Goal: Check status: Check status

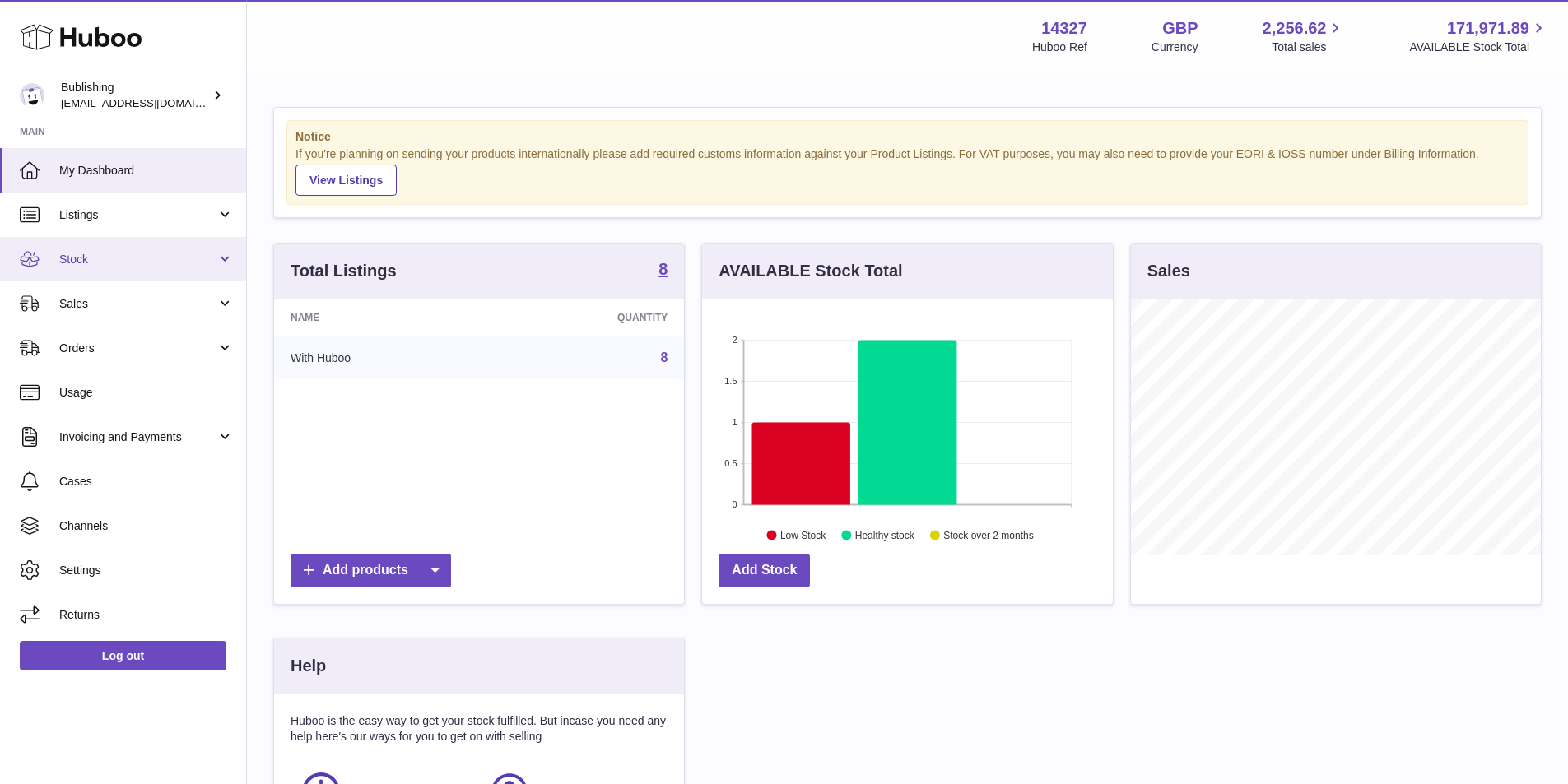
scroll to position [257, 415]
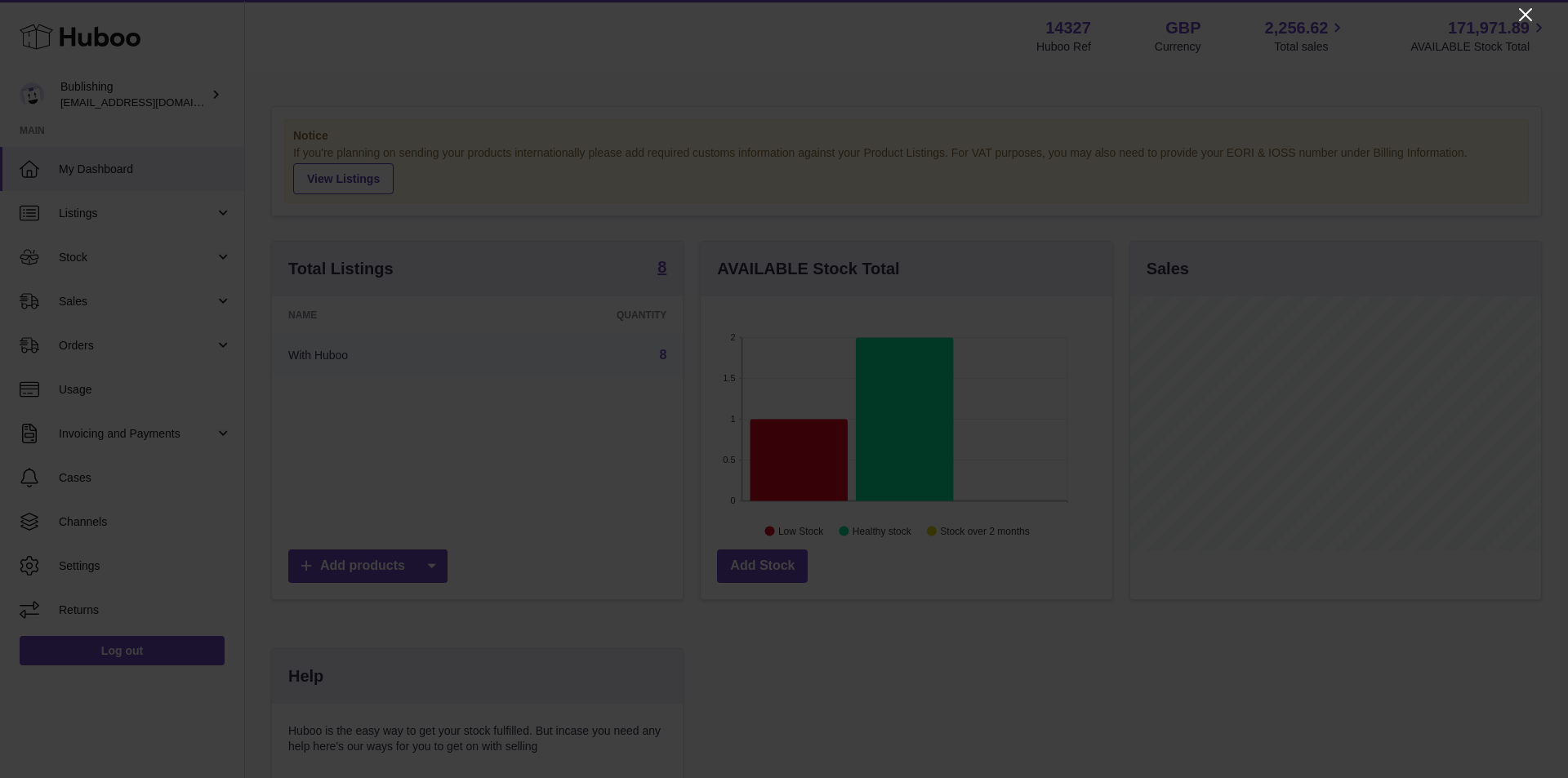
click at [1528, 7] on icon "Close" at bounding box center [1526, 14] width 20 height 20
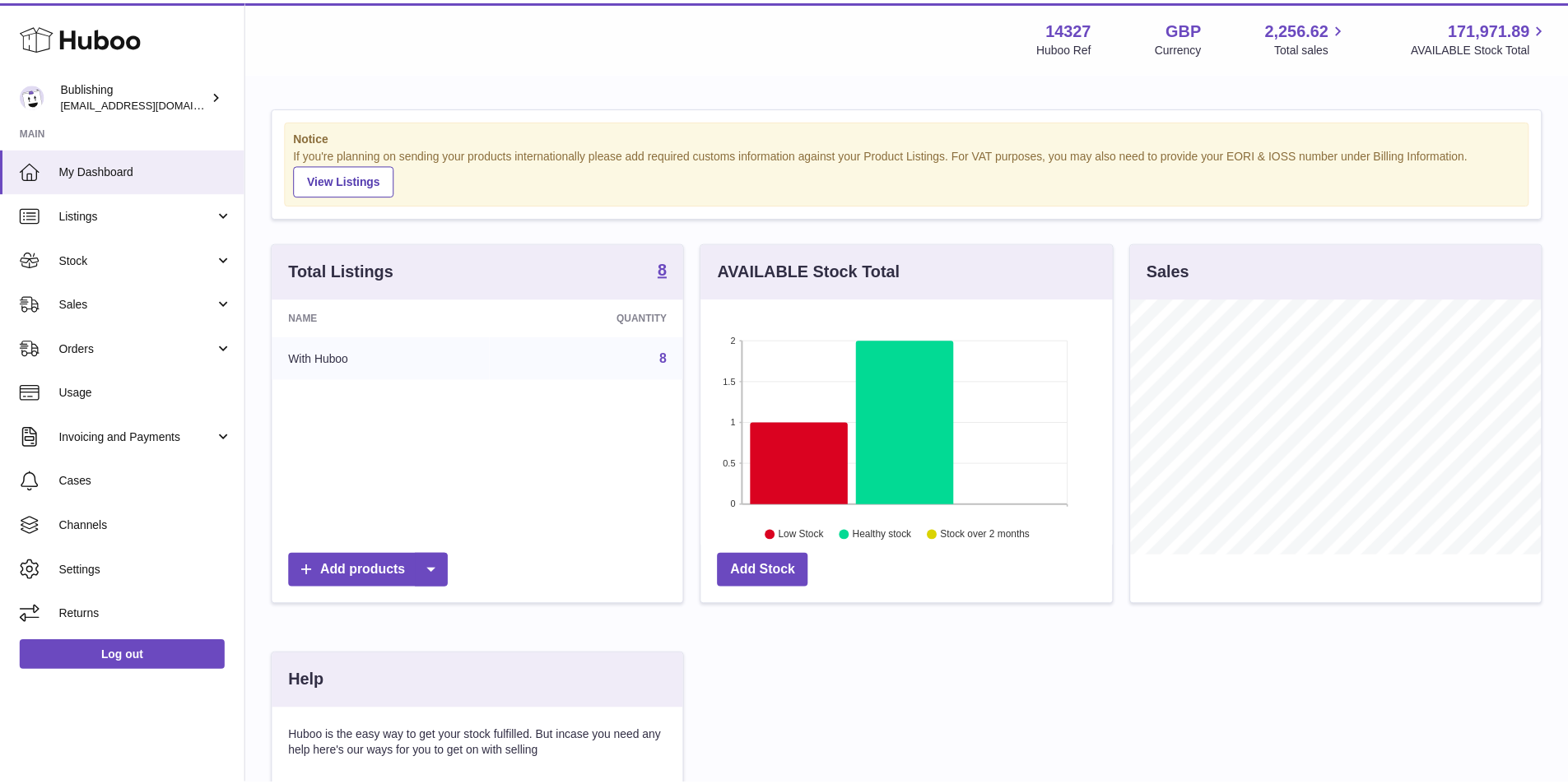
scroll to position [822459, 822780]
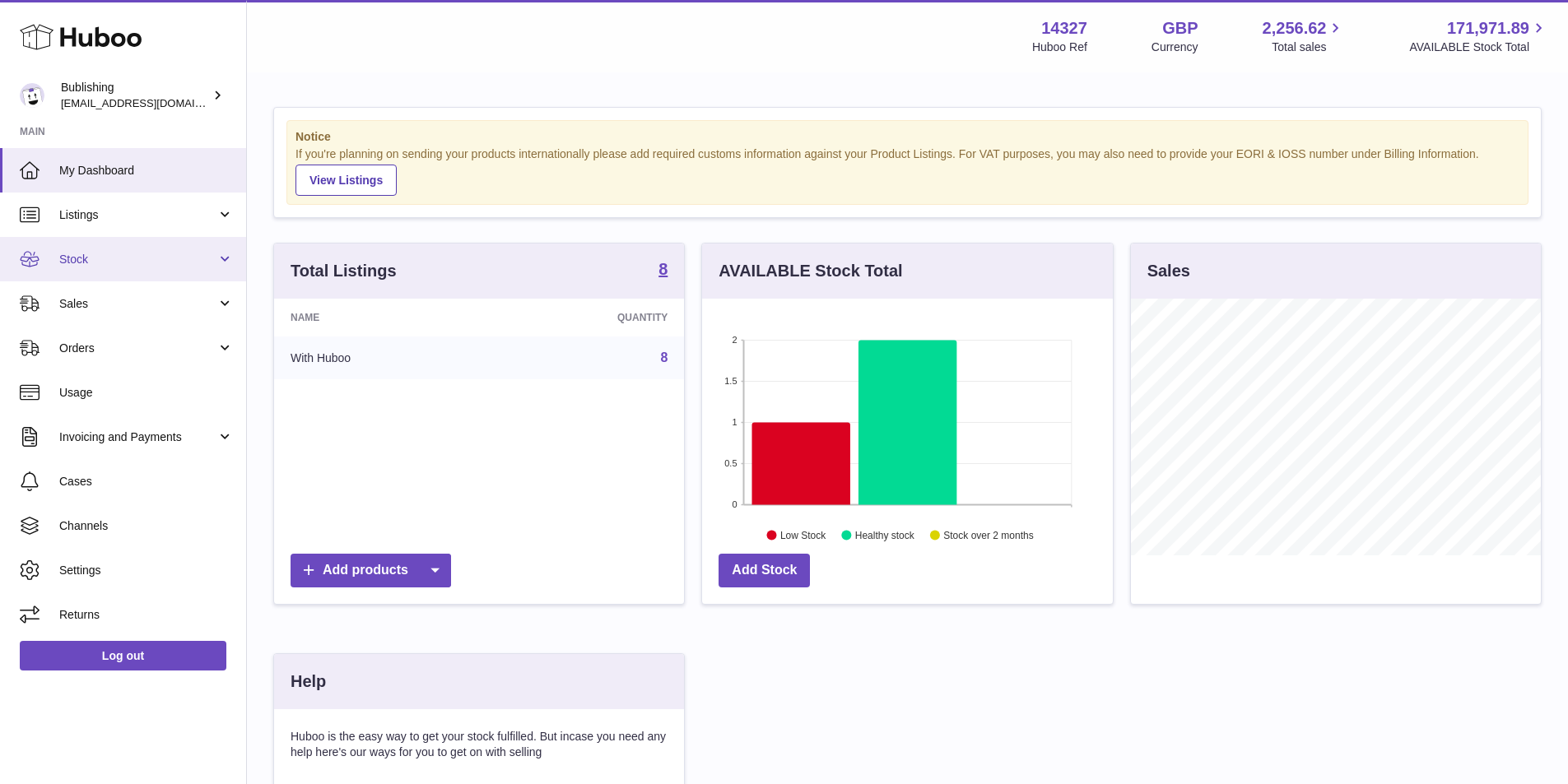
click at [210, 257] on span "Stock" at bounding box center [138, 259] width 157 height 15
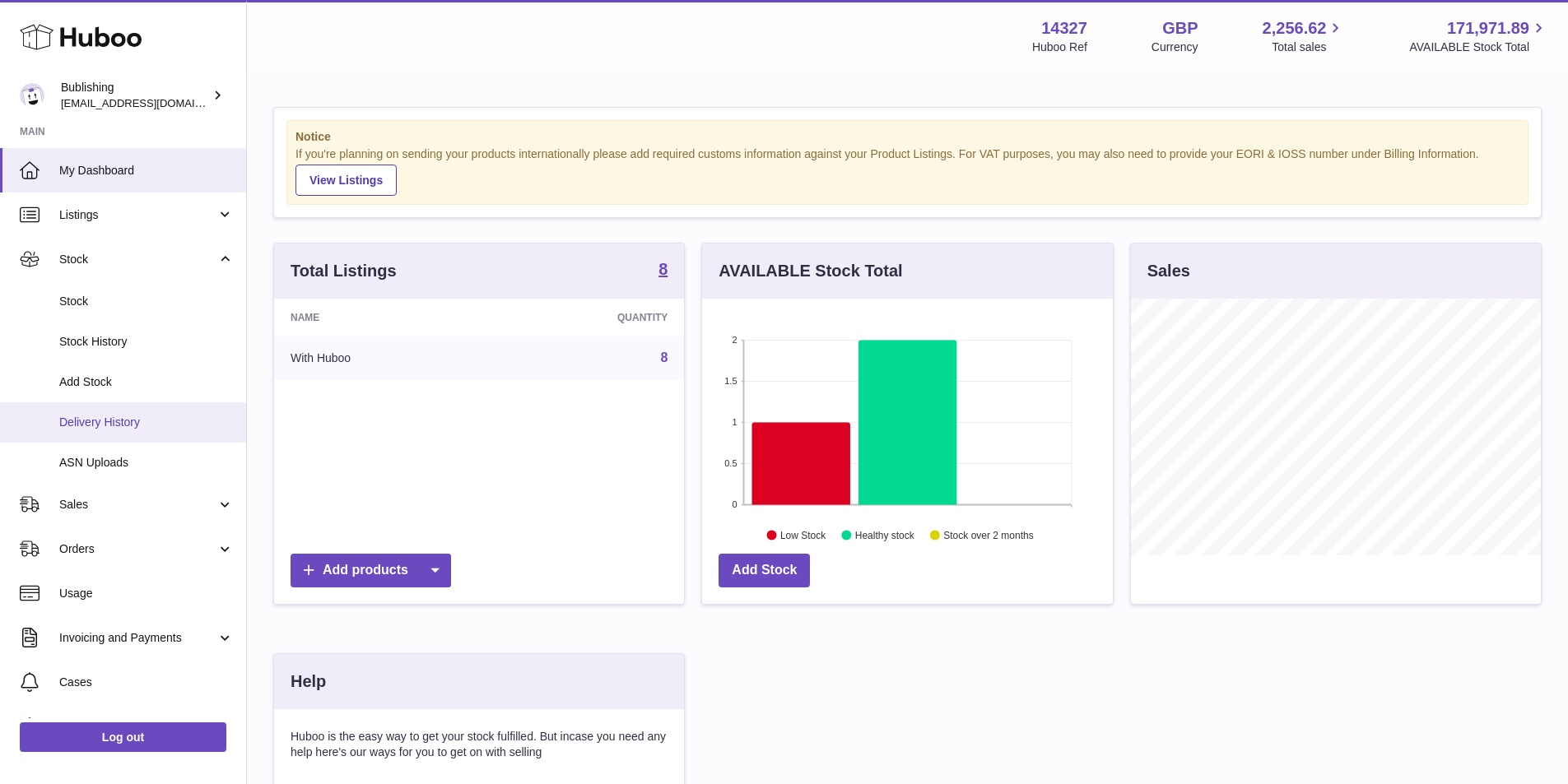
click at [132, 430] on span "Delivery History" at bounding box center [147, 422] width 175 height 15
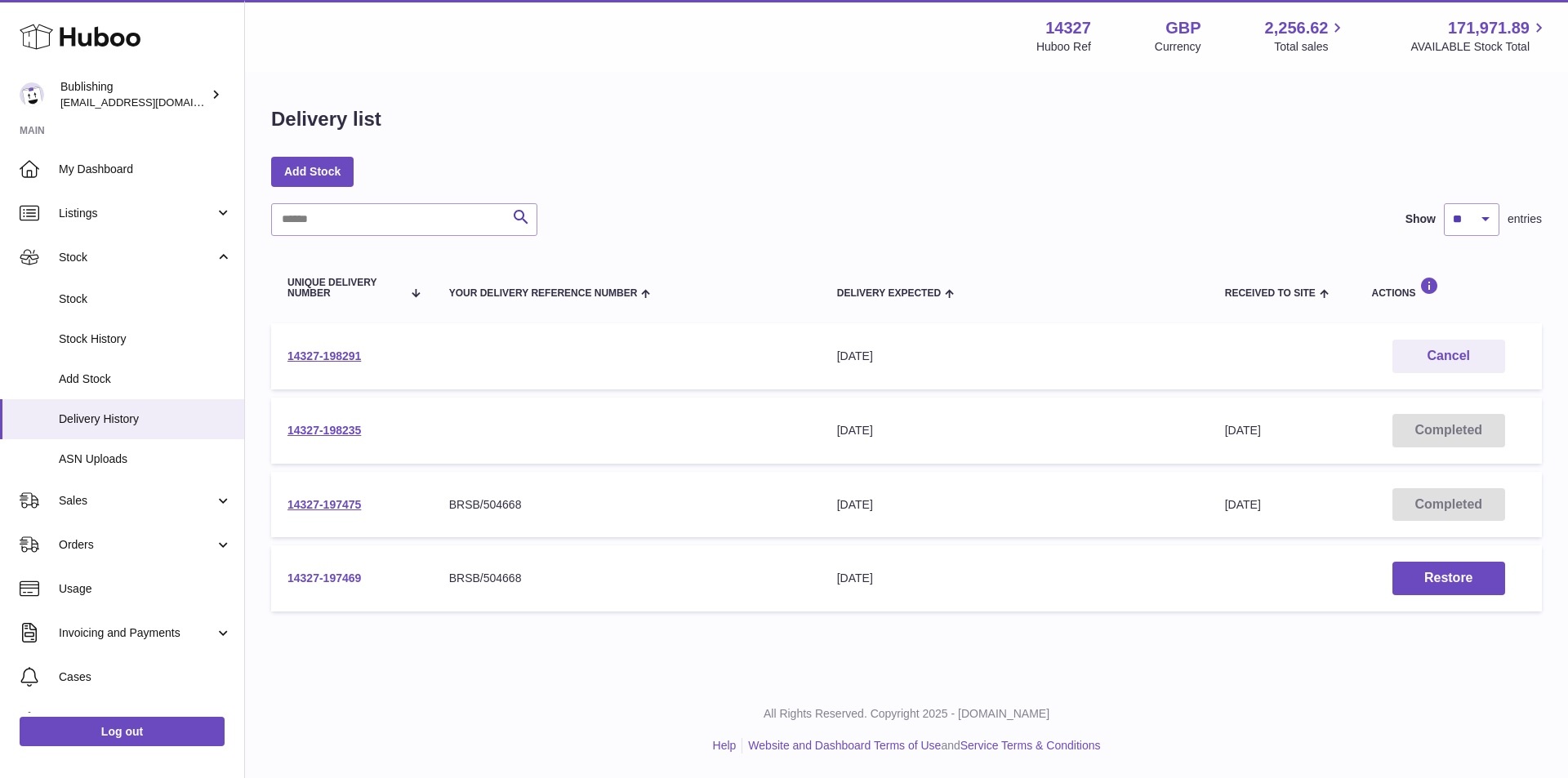
click at [316, 583] on link "14327-197469" at bounding box center [324, 578] width 74 height 13
click at [334, 503] on link "14327-197475" at bounding box center [324, 504] width 74 height 13
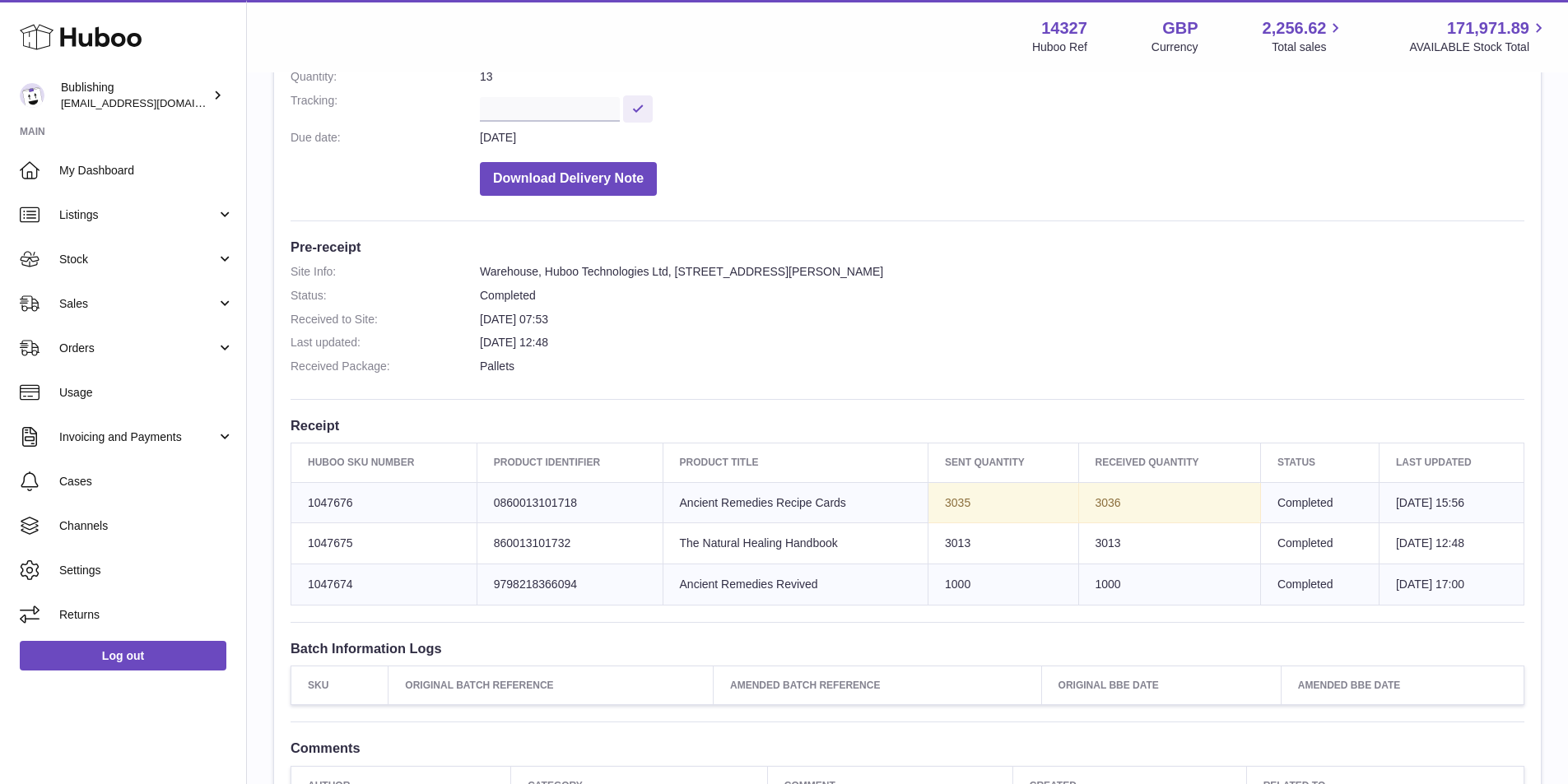
scroll to position [329, 0]
